Goal: Participate in discussion: Engage in conversation with other users on a specific topic

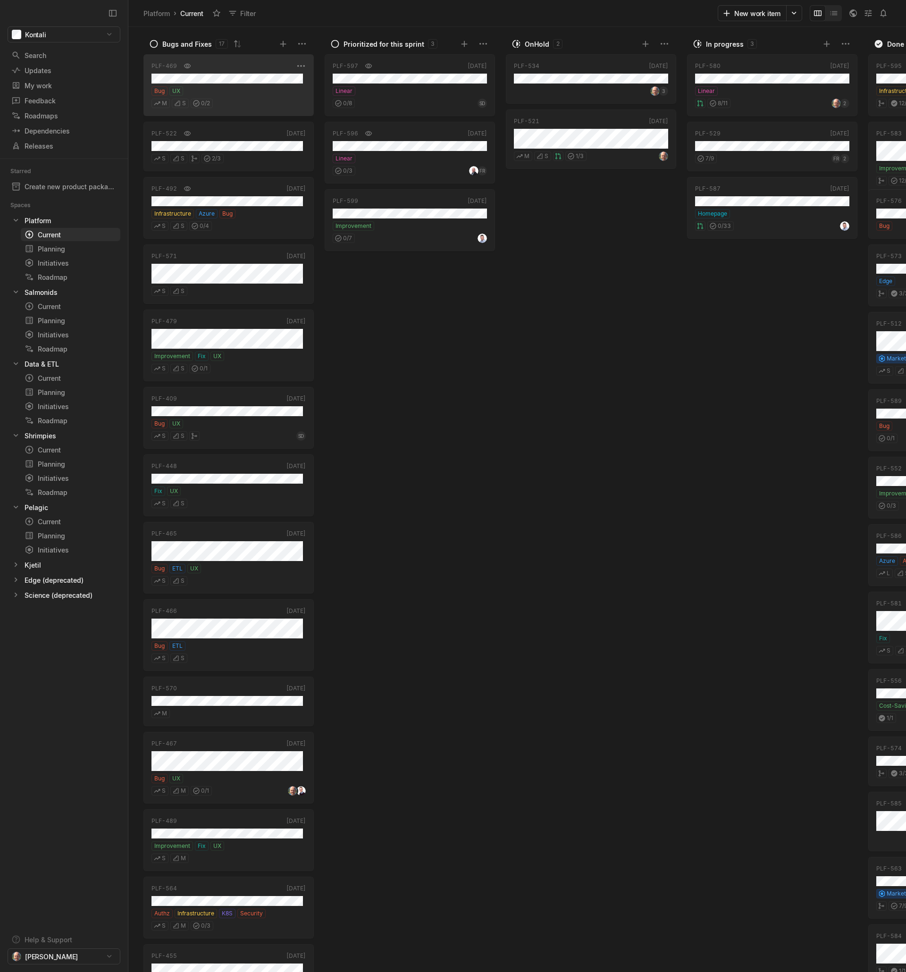
click at [246, 105] on div "M S 0 / 2" at bounding box center [228, 102] width 154 height 12
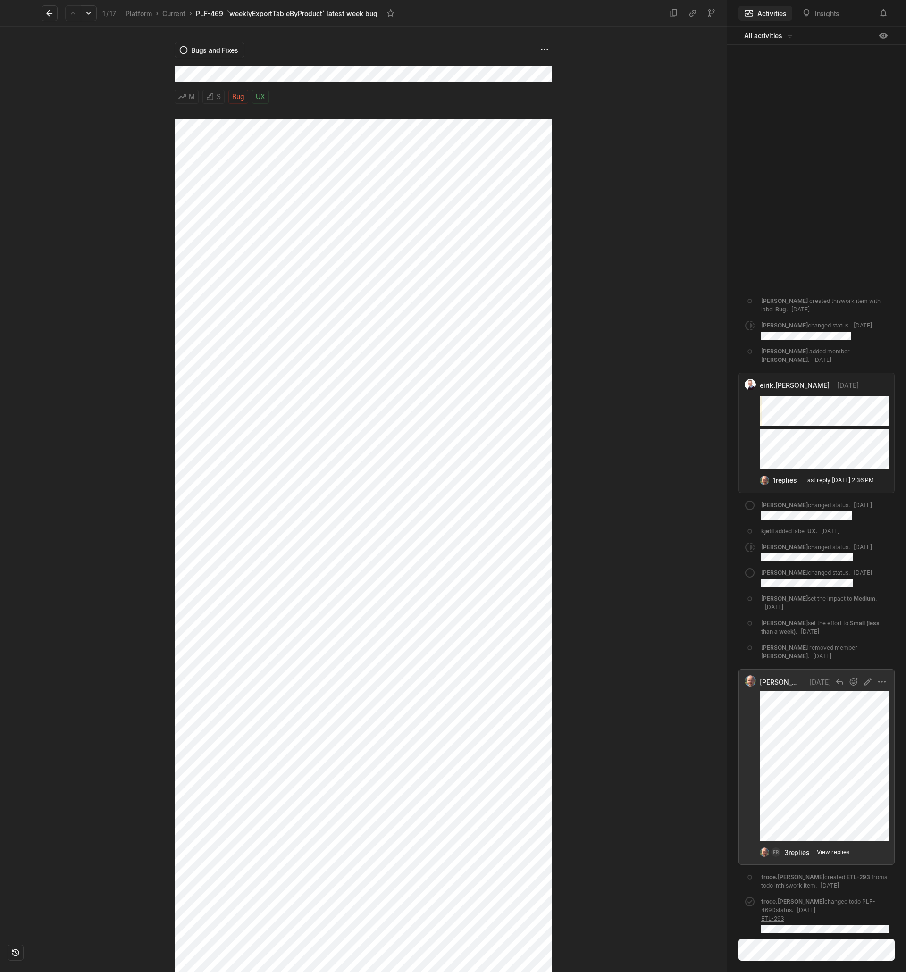
click at [820, 852] on div "View replies" at bounding box center [833, 852] width 33 height 8
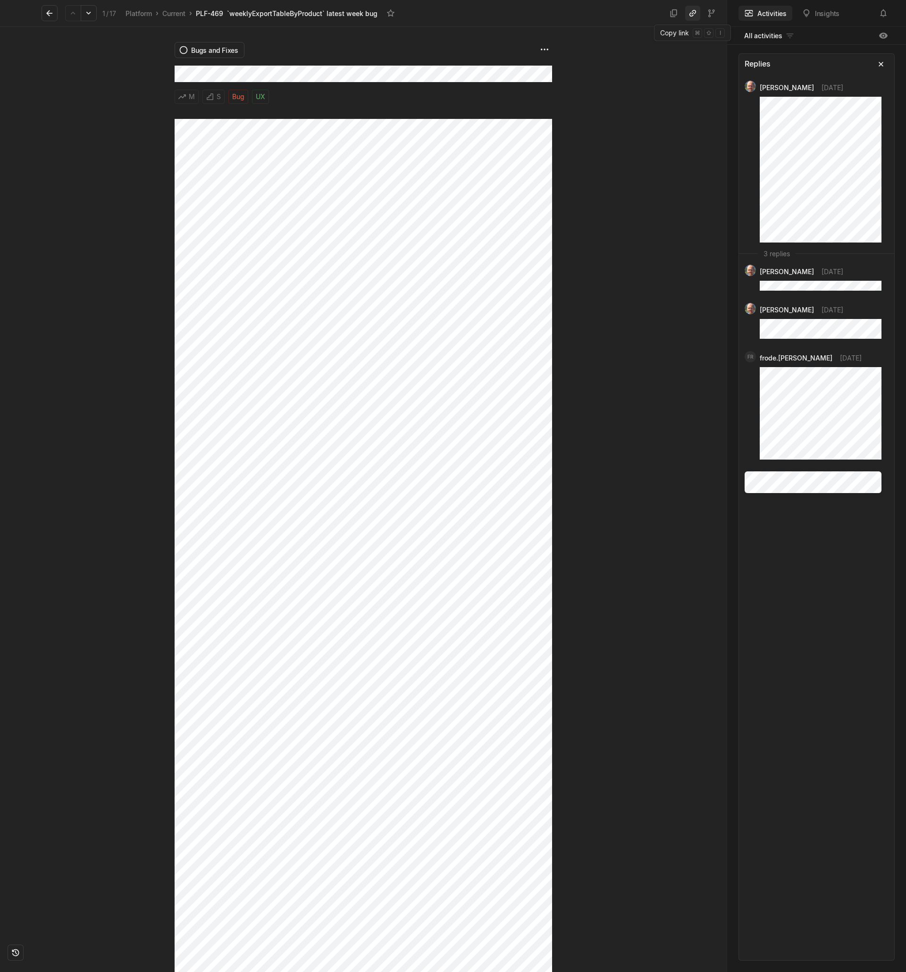
click at [690, 10] on icon at bounding box center [692, 12] width 9 height 9
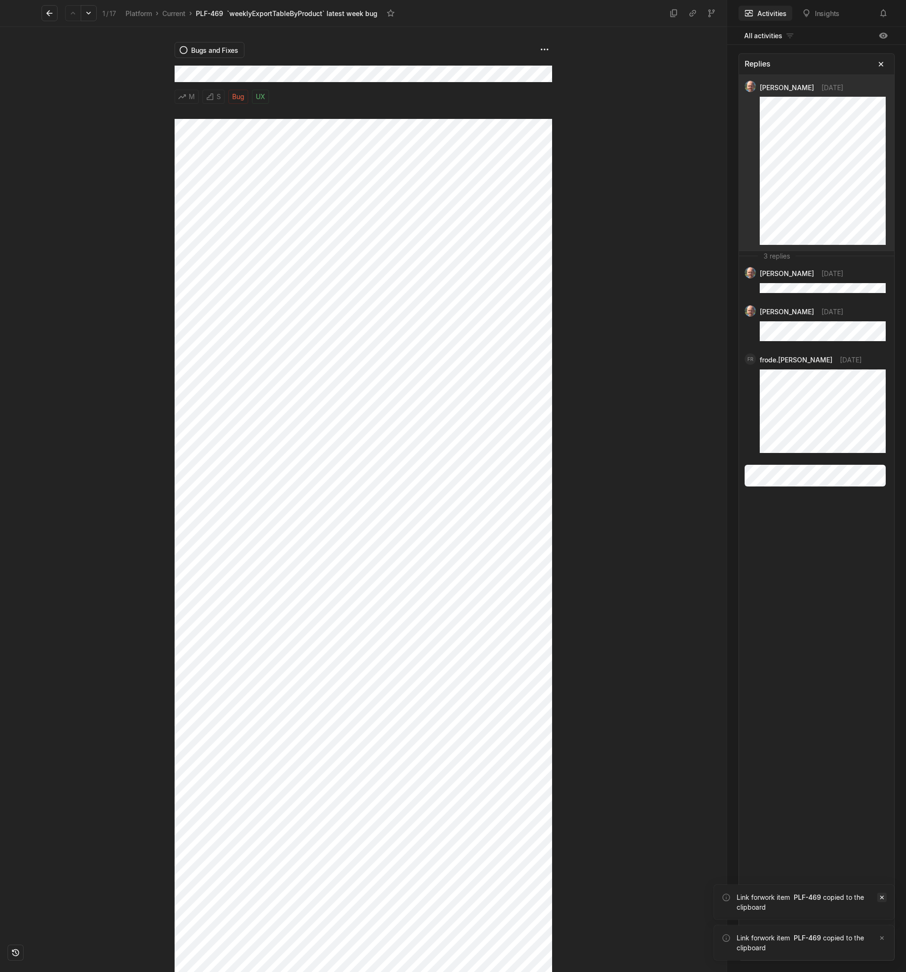
click at [883, 897] on icon "Notifications (F8)" at bounding box center [882, 898] width 8 height 8
click at [883, 937] on icon "Notifications (F8)" at bounding box center [882, 938] width 8 height 8
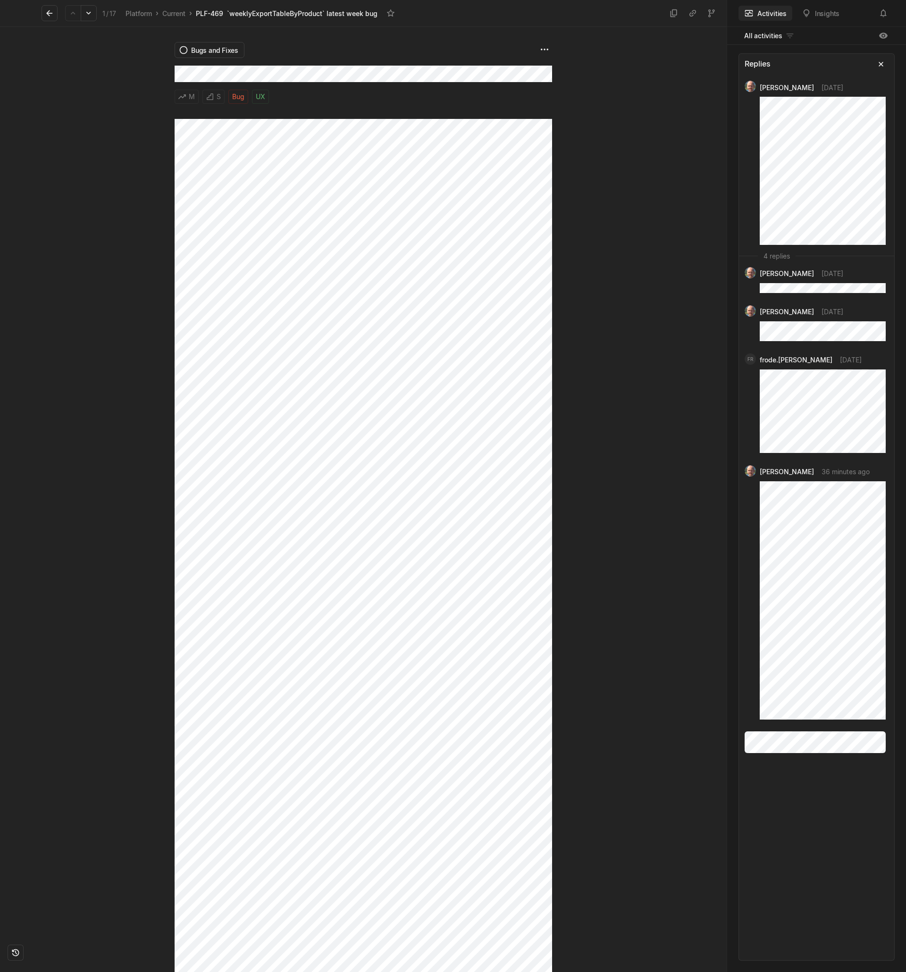
click at [53, 13] on icon at bounding box center [49, 12] width 9 height 9
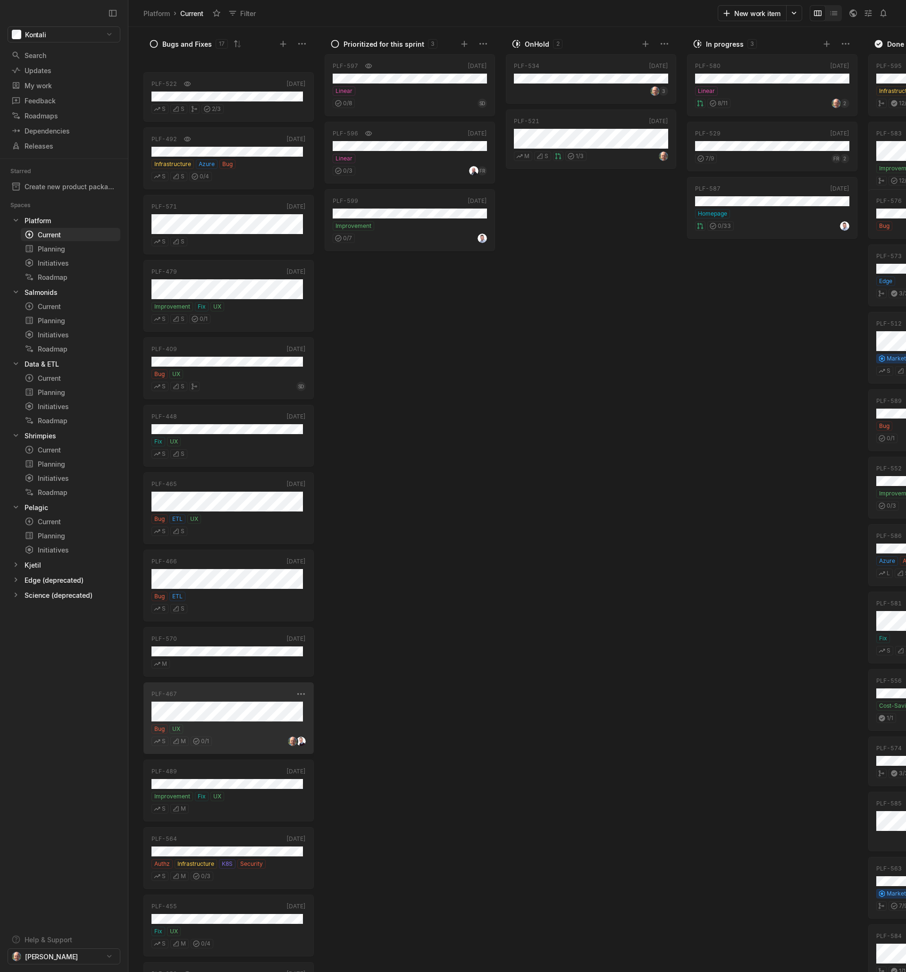
scroll to position [204, 0]
